Goal: Book appointment/travel/reservation

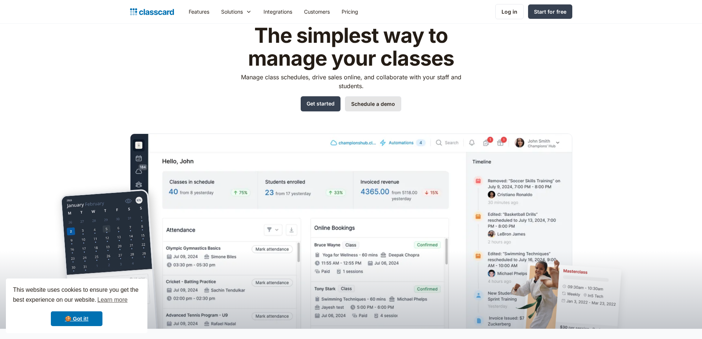
click at [380, 104] on link "Schedule a demo" at bounding box center [373, 103] width 56 height 15
